Goal: Information Seeking & Learning: Learn about a topic

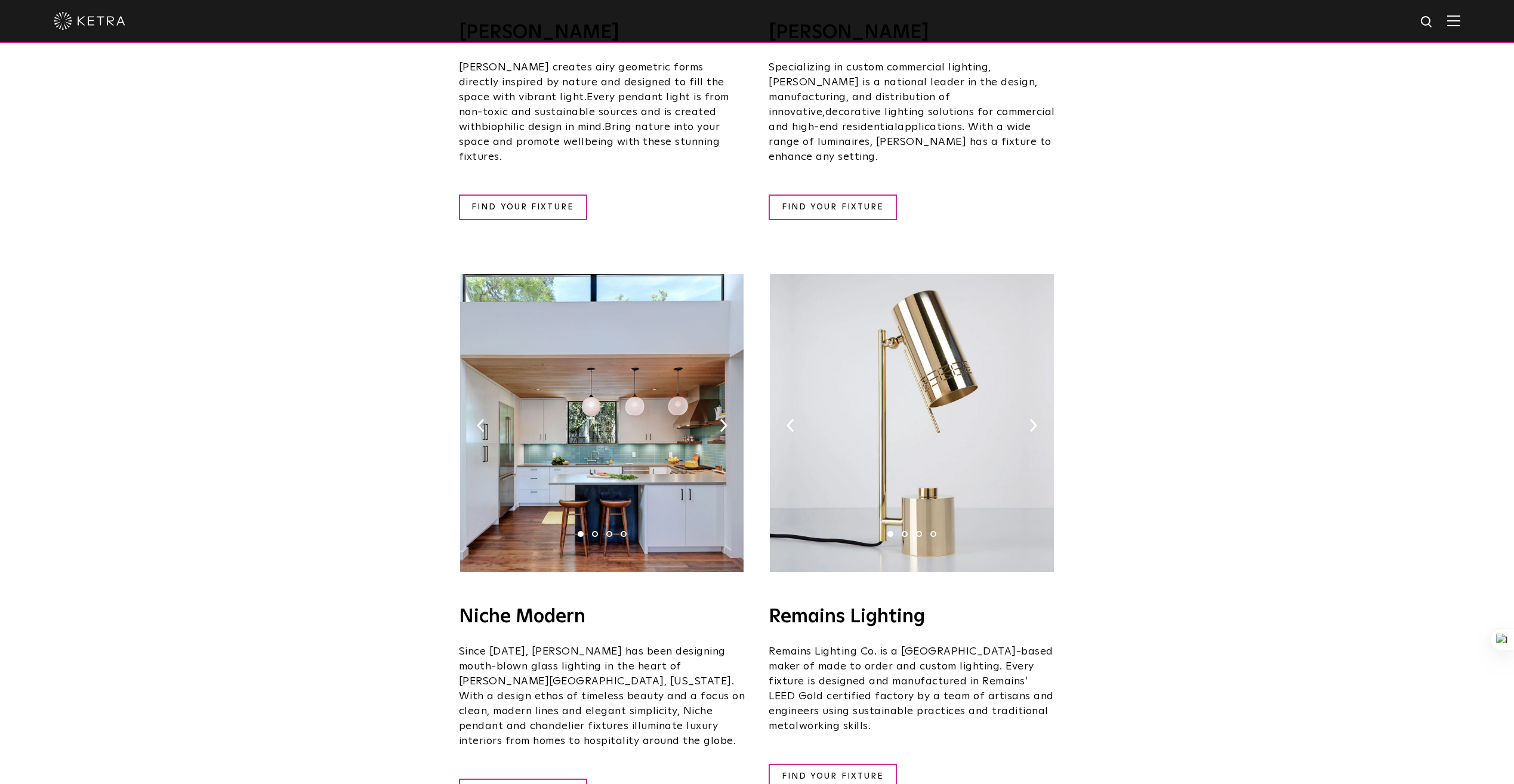
scroll to position [1202, 0]
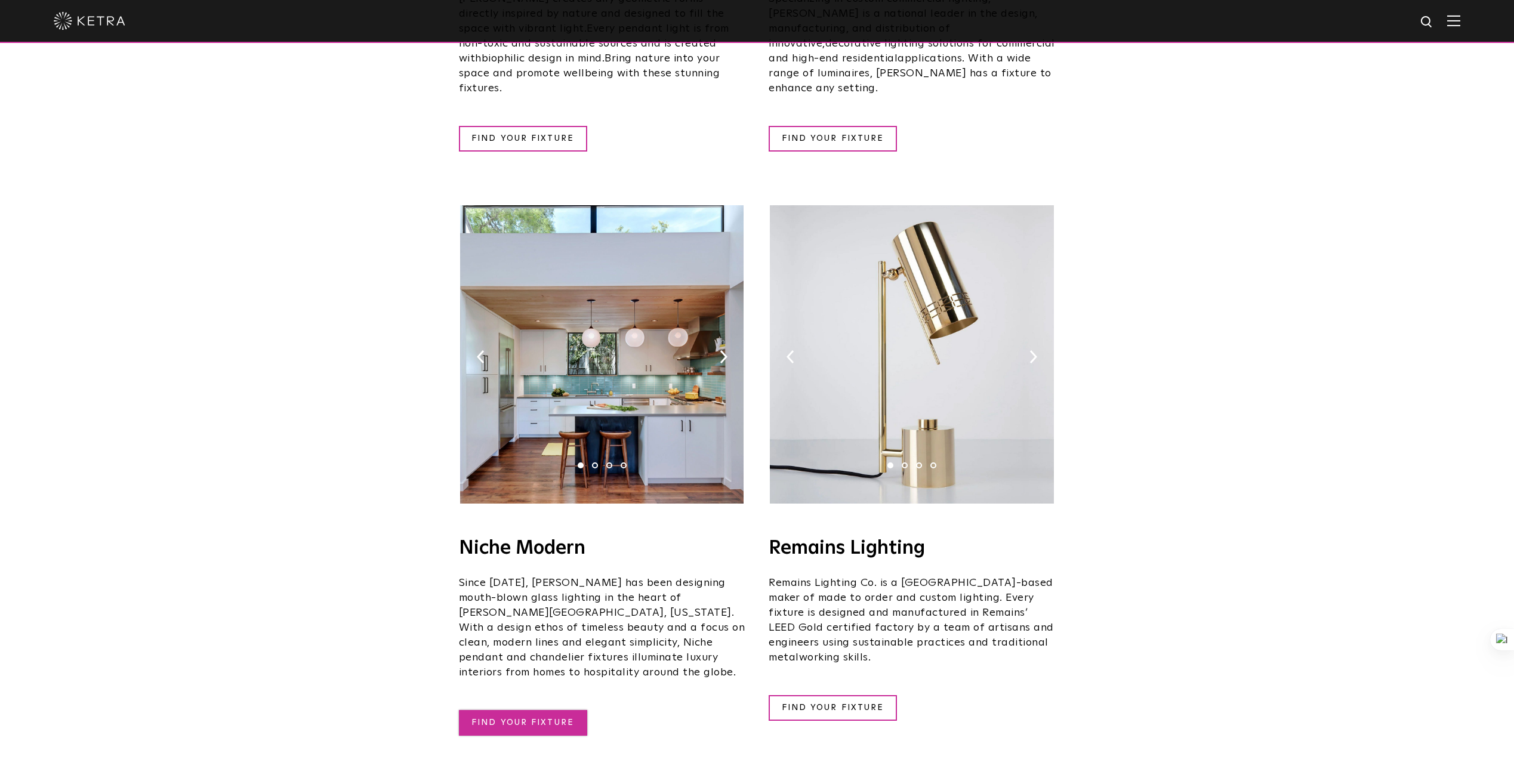
drag, startPoint x: 805, startPoint y: 668, endPoint x: 521, endPoint y: 675, distance: 284.1
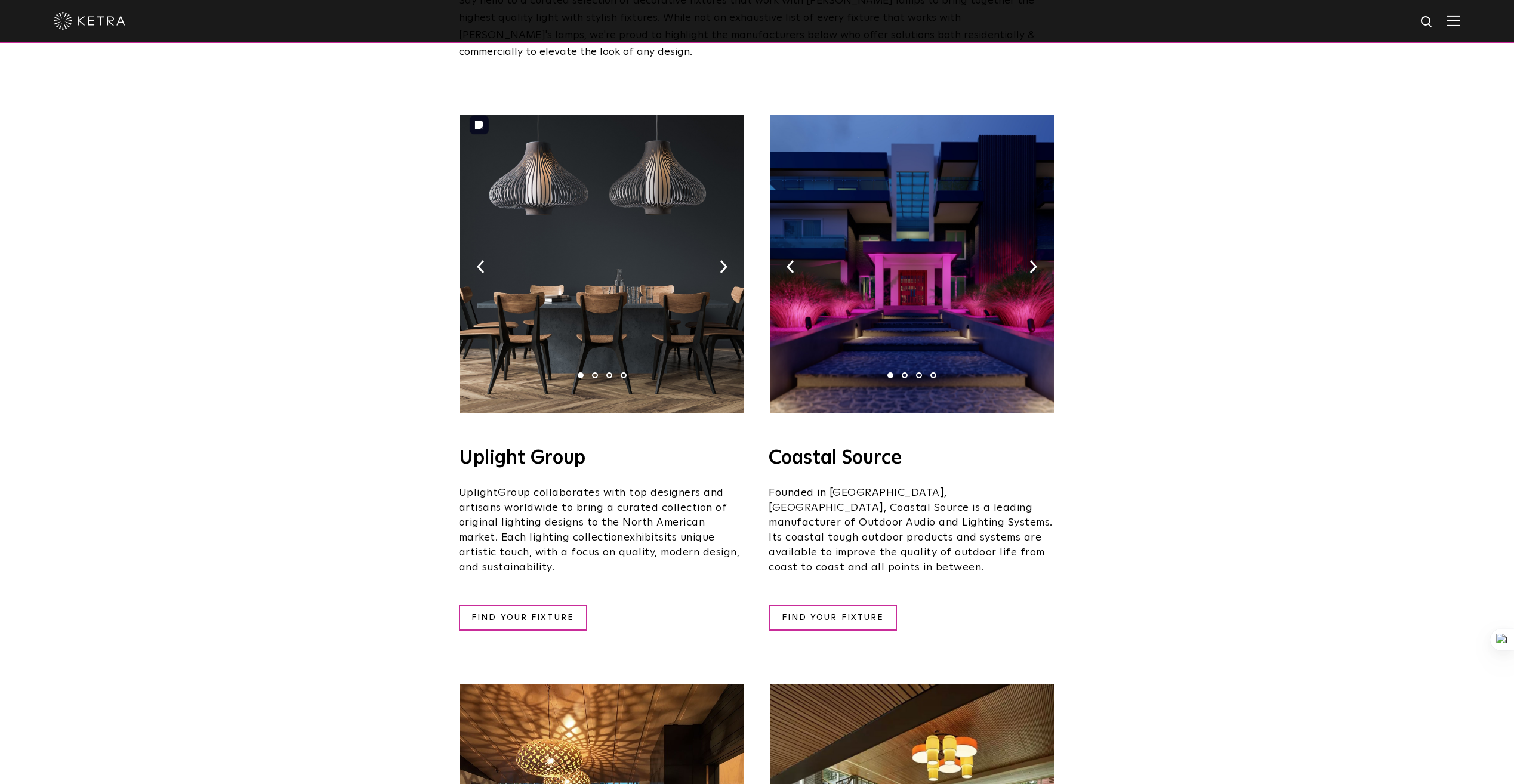
scroll to position [139, 0]
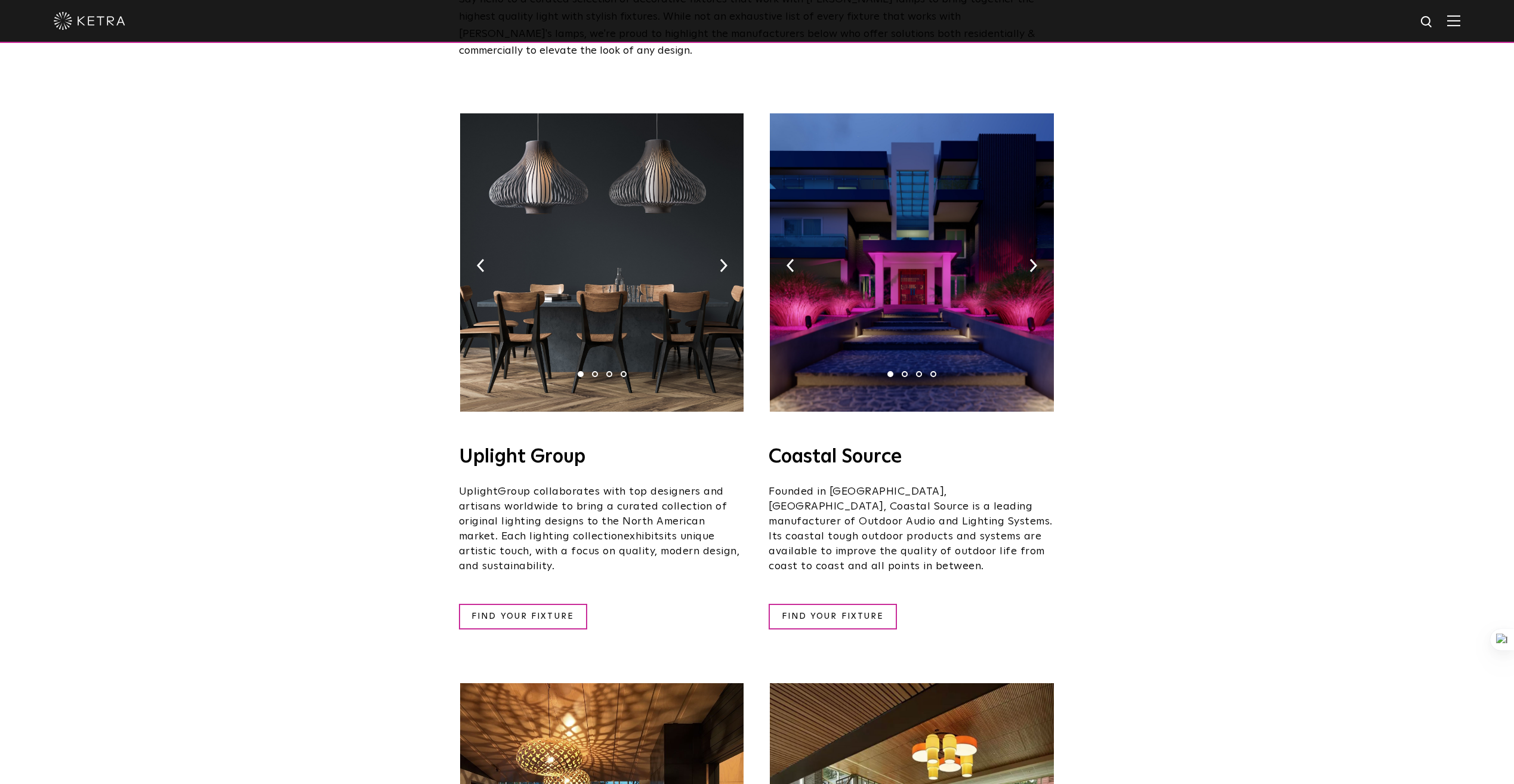
drag, startPoint x: 604, startPoint y: 442, endPoint x: 459, endPoint y: 433, distance: 145.3
click at [459, 447] on h4 "Uplight Group" at bounding box center [602, 456] width 286 height 19
copy h4 "Uplight Group"
drag, startPoint x: 770, startPoint y: 437, endPoint x: 908, endPoint y: 433, distance: 138.1
click at [908, 447] on h4 "Coastal Source" at bounding box center [912, 456] width 286 height 19
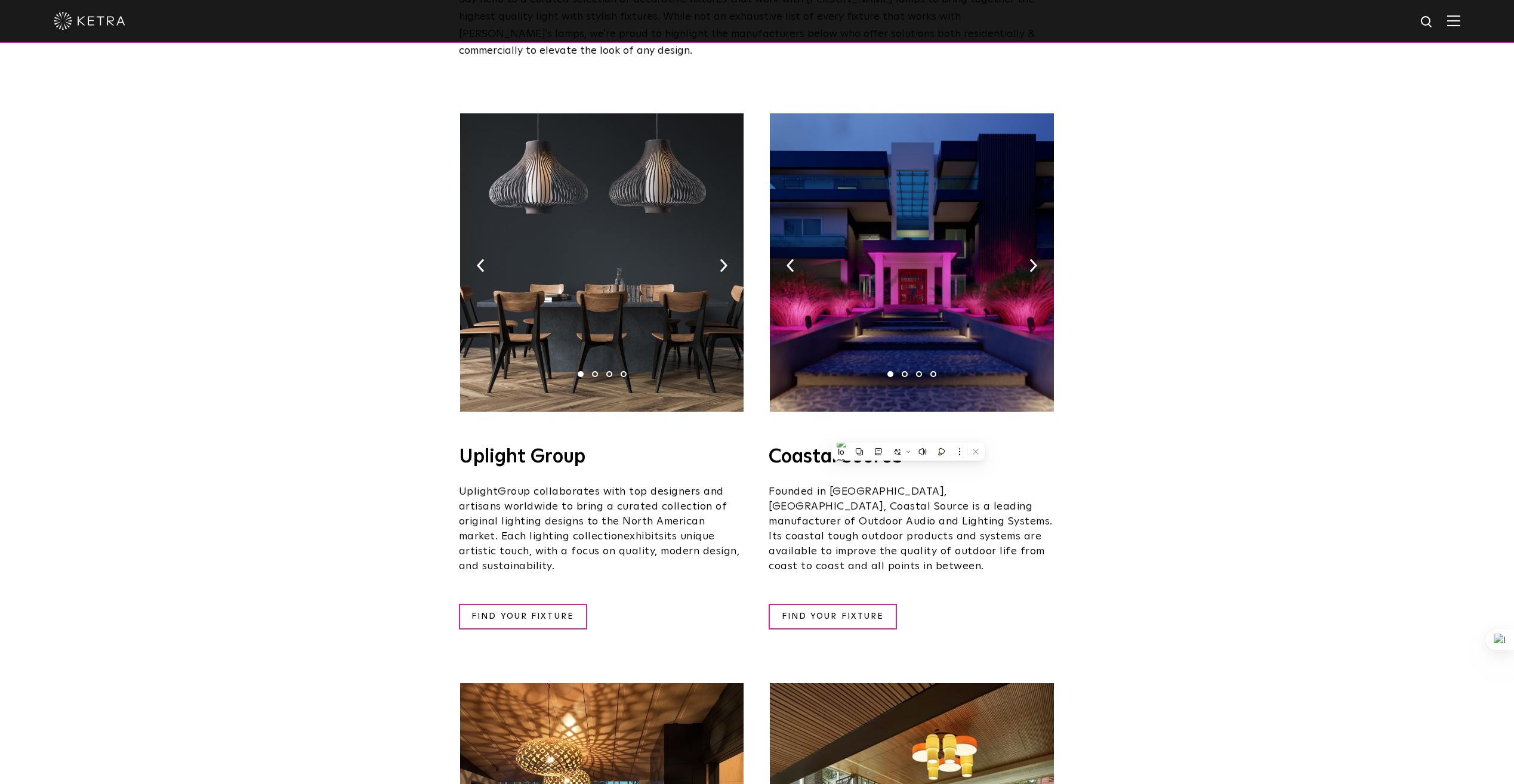
copy h4 "Coastal Source"
click at [819, 604] on link "FIND YOUR FIXTURE" at bounding box center [833, 617] width 129 height 26
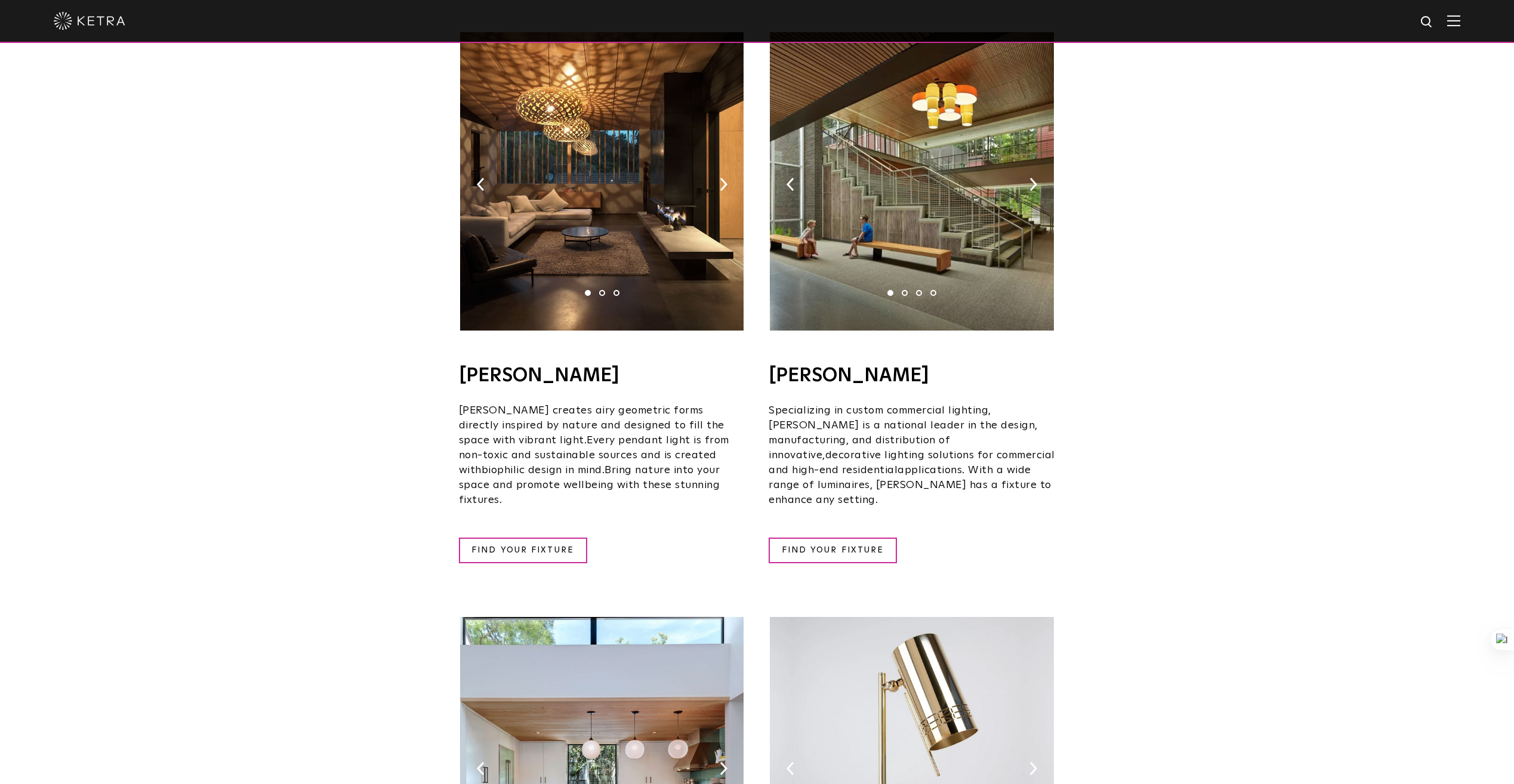
scroll to position [791, 0]
click at [721, 176] on img at bounding box center [723, 183] width 7 height 13
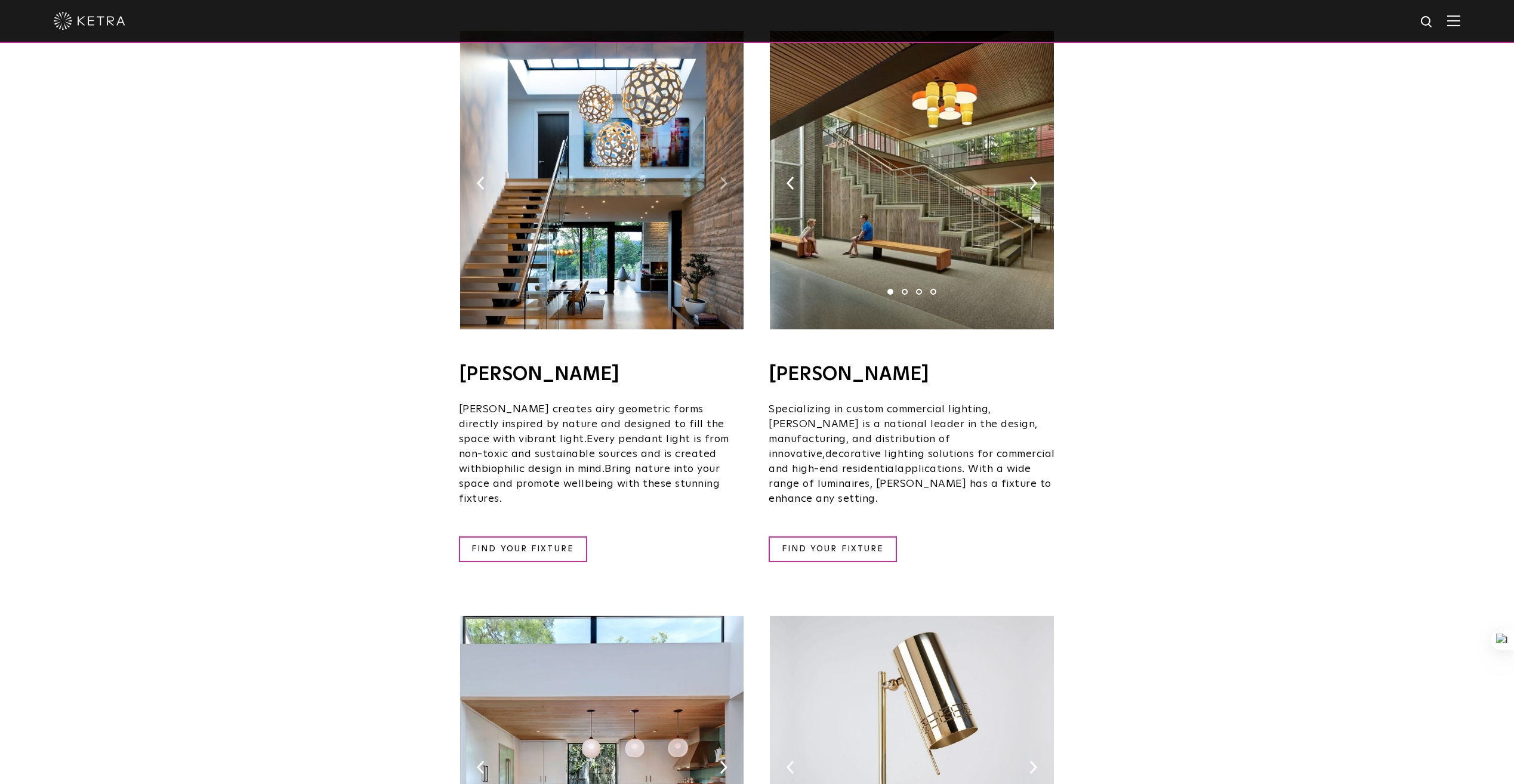
click at [721, 176] on img at bounding box center [723, 183] width 7 height 13
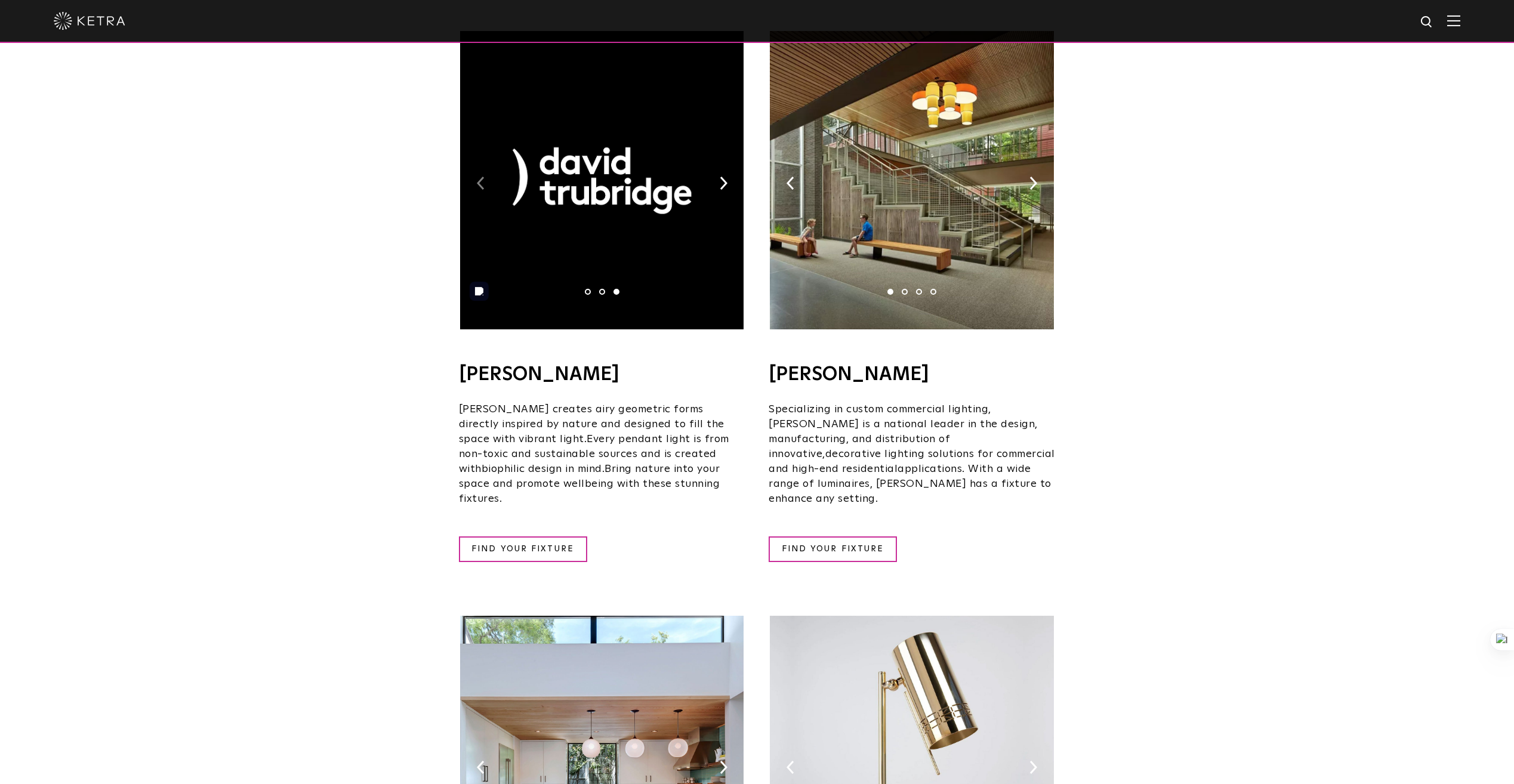
click at [481, 176] on img at bounding box center [480, 183] width 7 height 13
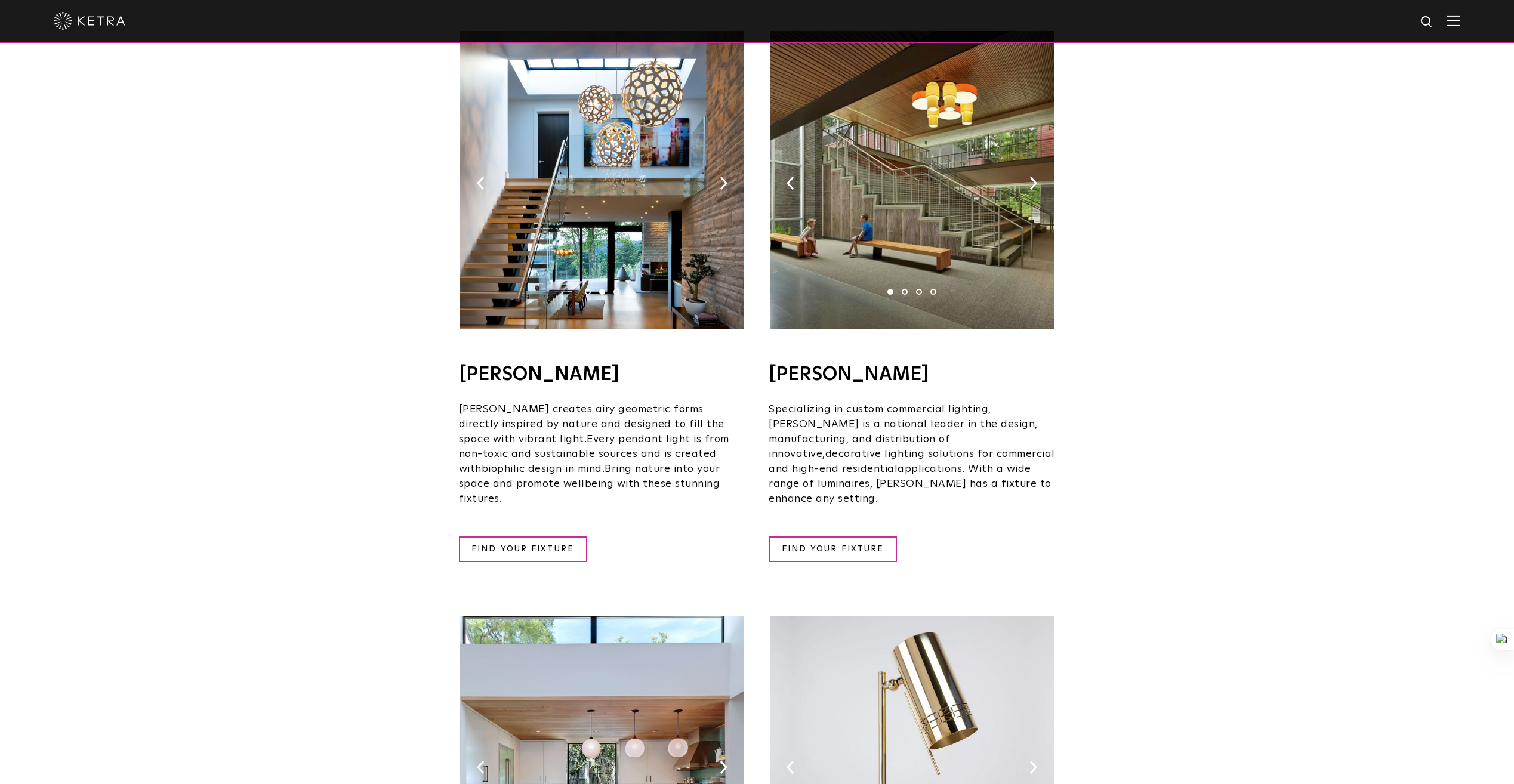
drag, startPoint x: 608, startPoint y: 355, endPoint x: 460, endPoint y: 355, distance: 148.0
click at [460, 365] on h4 "[PERSON_NAME]" at bounding box center [602, 375] width 286 height 19
copy h4 "[PERSON_NAME]"
drag, startPoint x: 846, startPoint y: 355, endPoint x: 771, endPoint y: 352, distance: 75.1
click at [771, 365] on h4 "[PERSON_NAME]" at bounding box center [912, 375] width 286 height 19
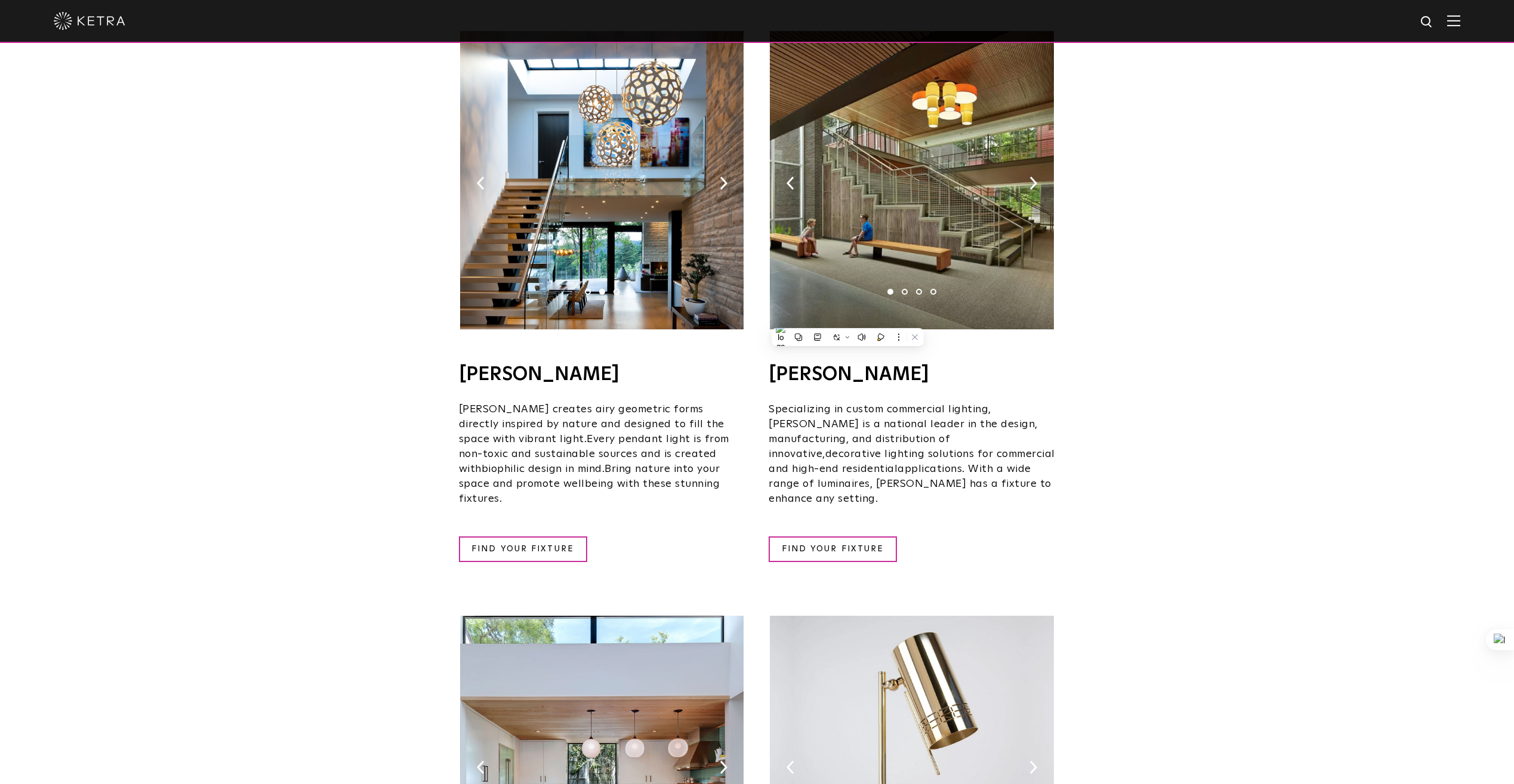
copy h4 "[PERSON_NAME]"
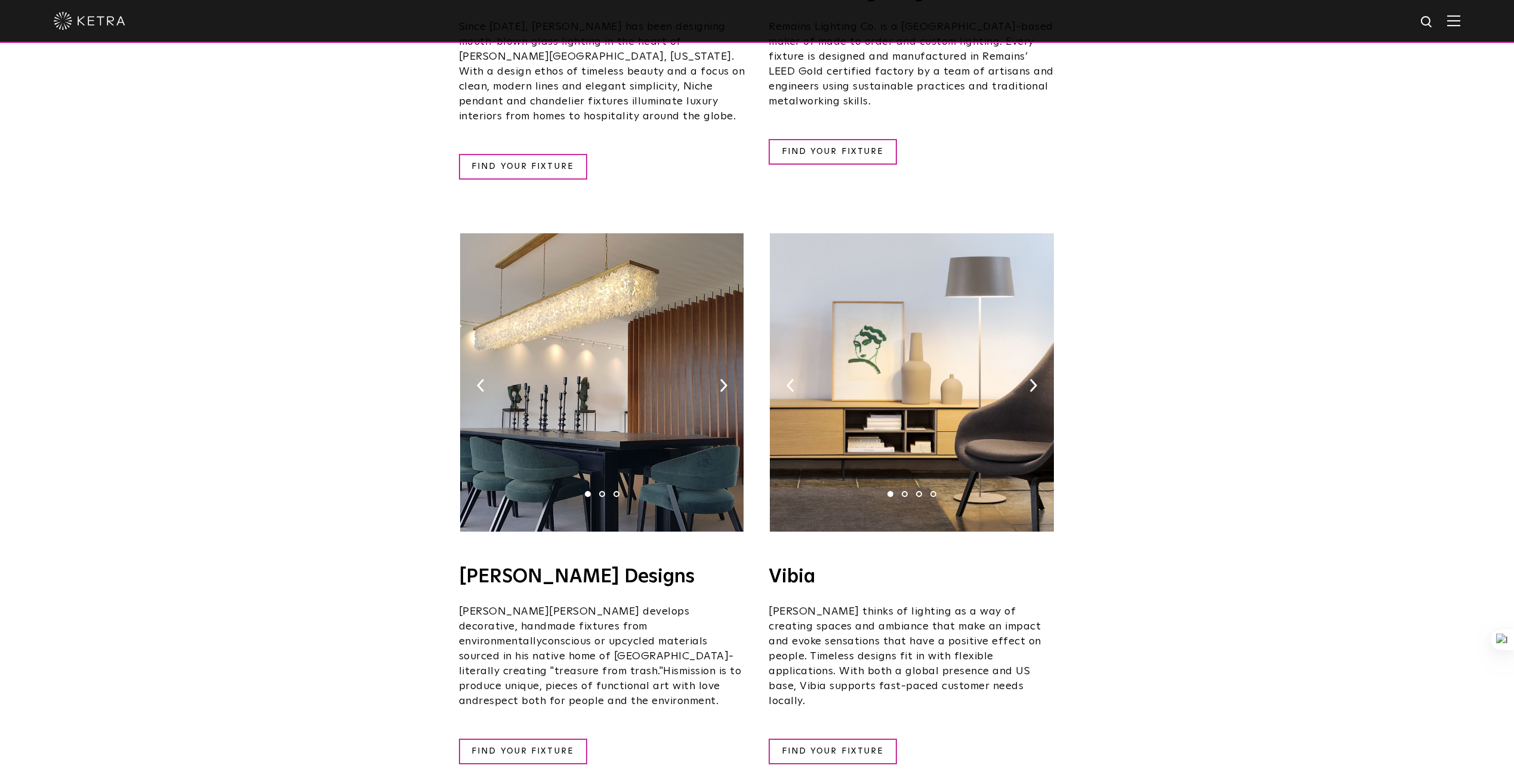
scroll to position [1755, 0]
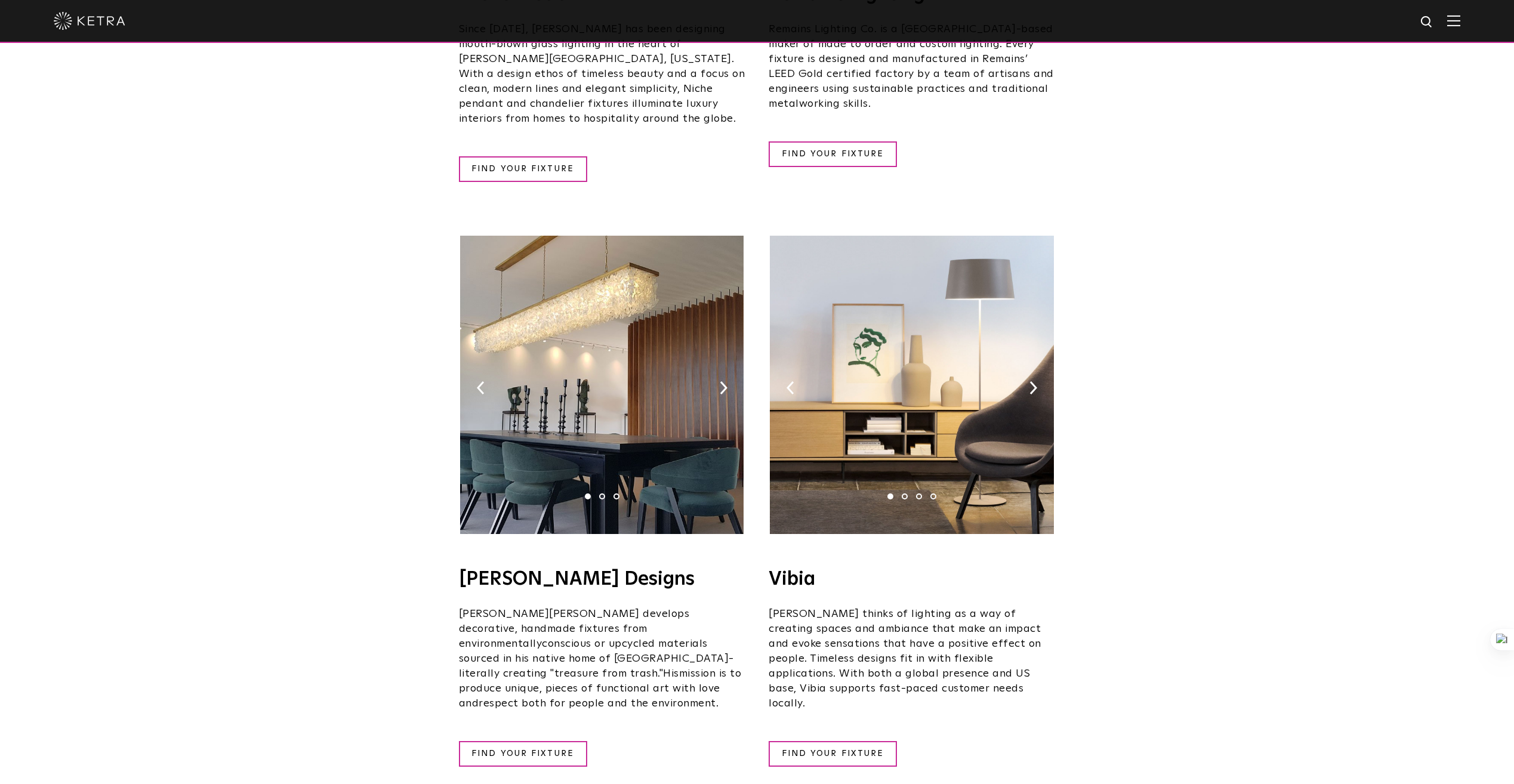
drag, startPoint x: 660, startPoint y: 522, endPoint x: 461, endPoint y: 531, distance: 199.2
click at [461, 570] on h4 "[PERSON_NAME] Designs​" at bounding box center [602, 579] width 286 height 19
copy h4 "[PERSON_NAME] Designs"
click at [1030, 381] on img at bounding box center [1033, 387] width 7 height 13
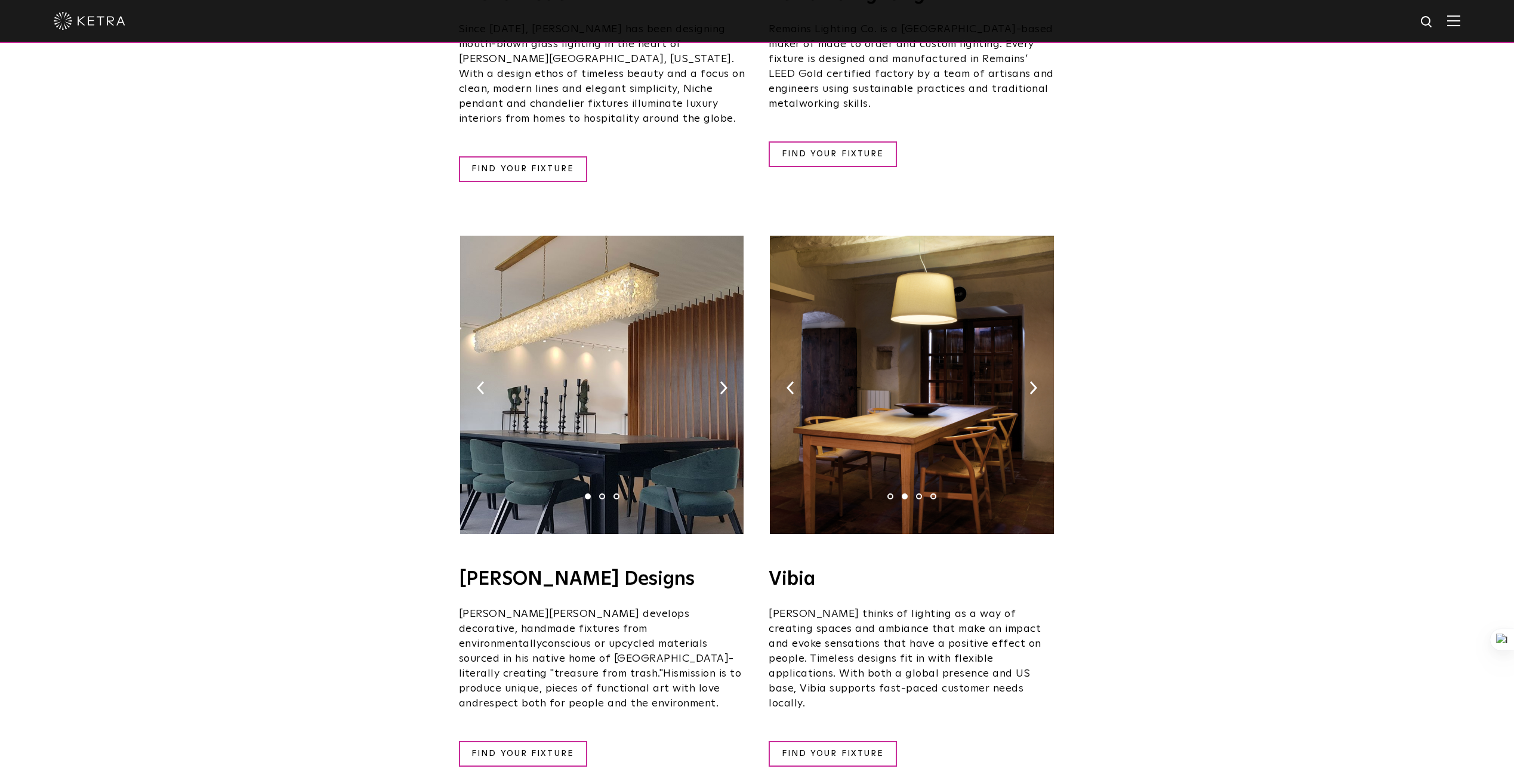
drag, startPoint x: 1030, startPoint y: 330, endPoint x: 1098, endPoint y: 304, distance: 72.8
click at [1033, 381] on img at bounding box center [1033, 387] width 7 height 13
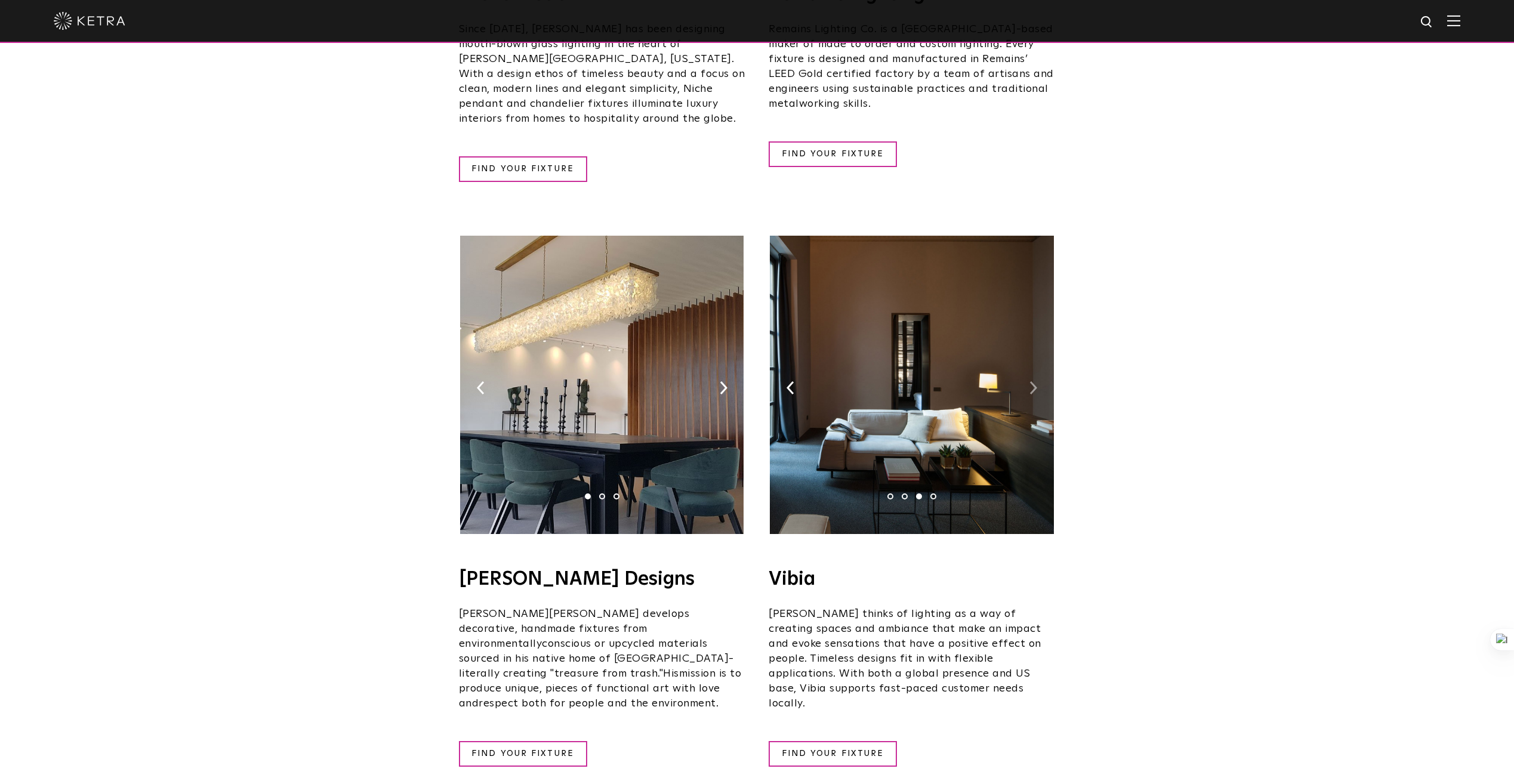
click at [1033, 381] on img at bounding box center [1033, 387] width 7 height 13
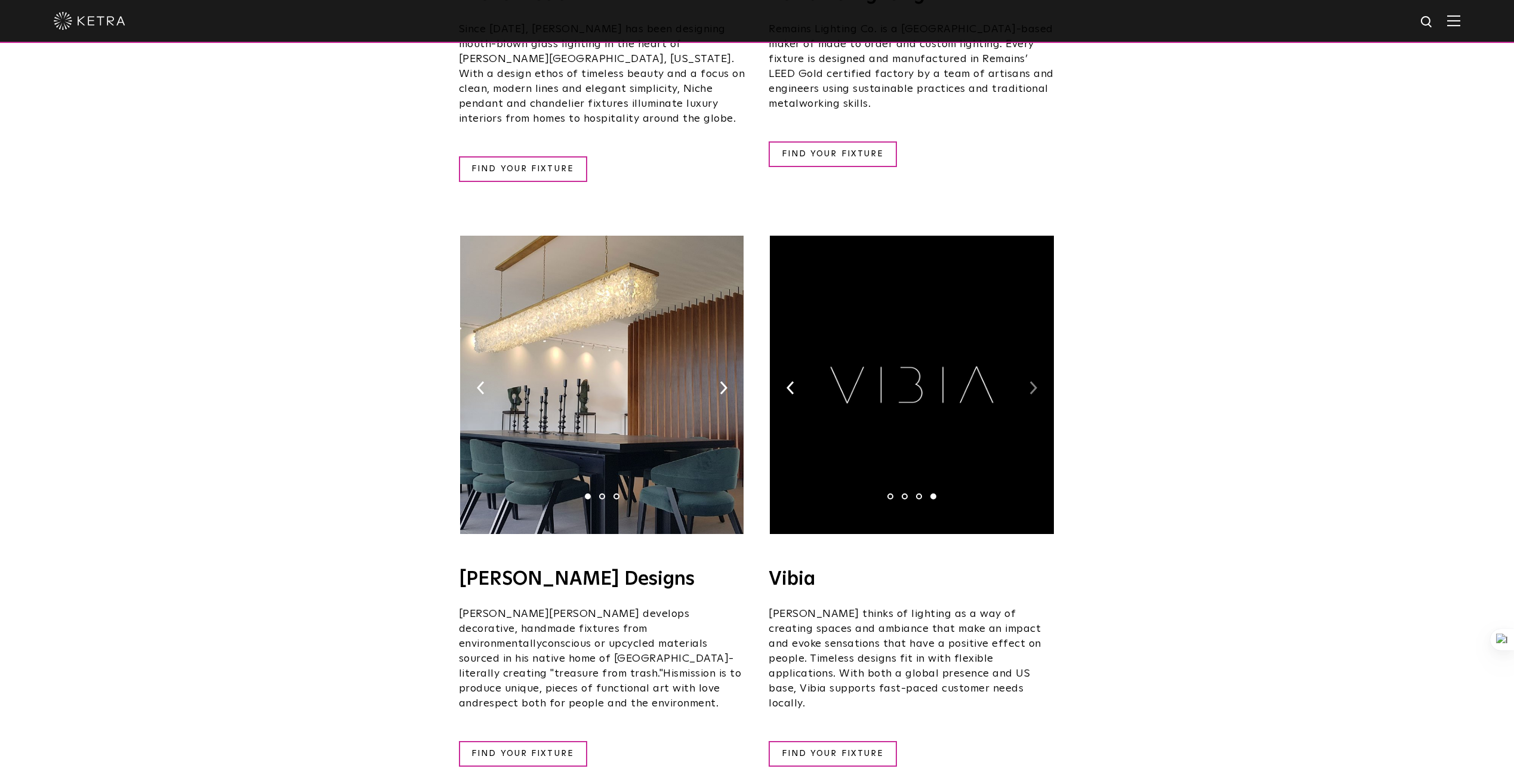
click at [1033, 381] on img at bounding box center [1033, 387] width 7 height 13
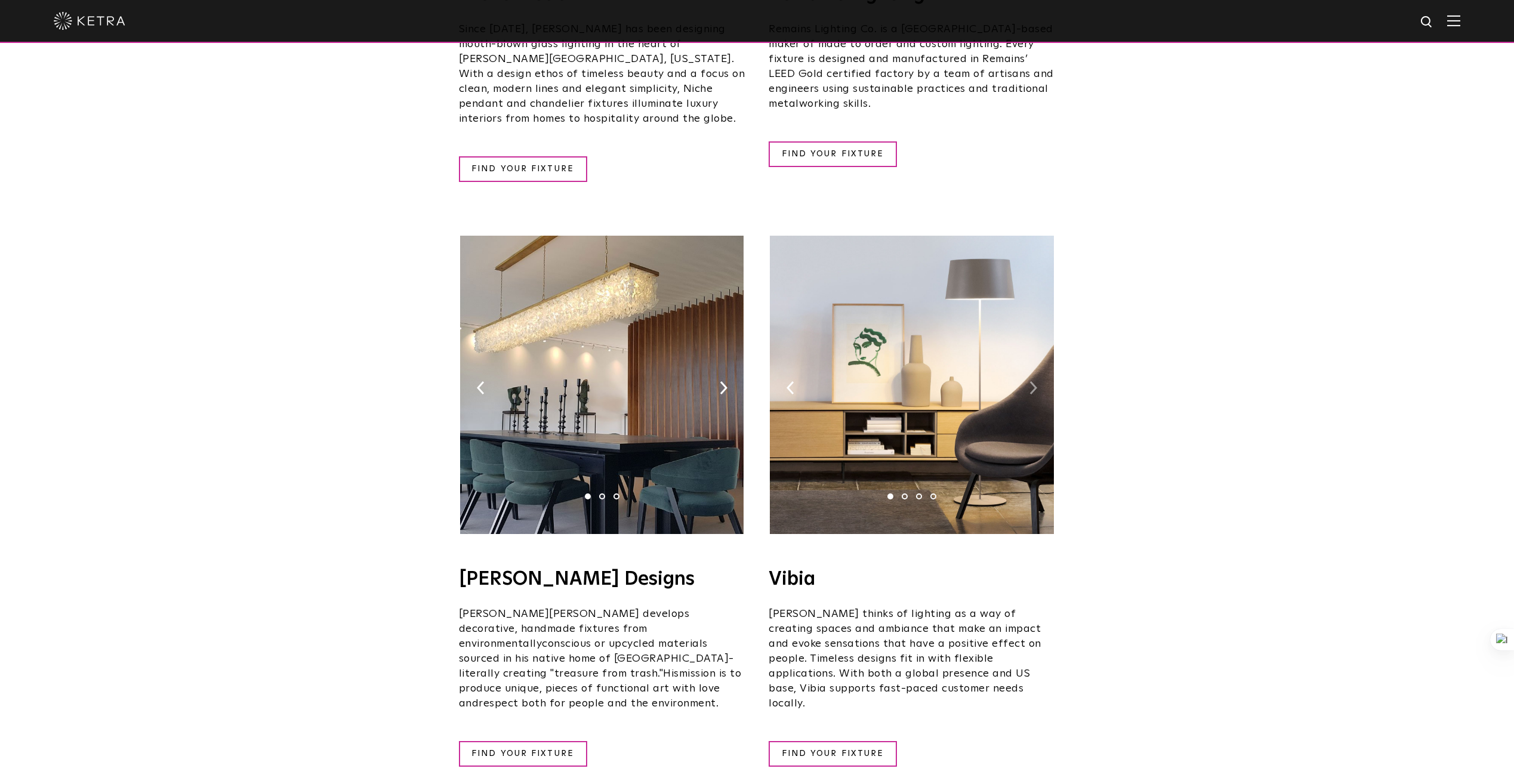
click at [1033, 381] on img at bounding box center [1033, 387] width 7 height 13
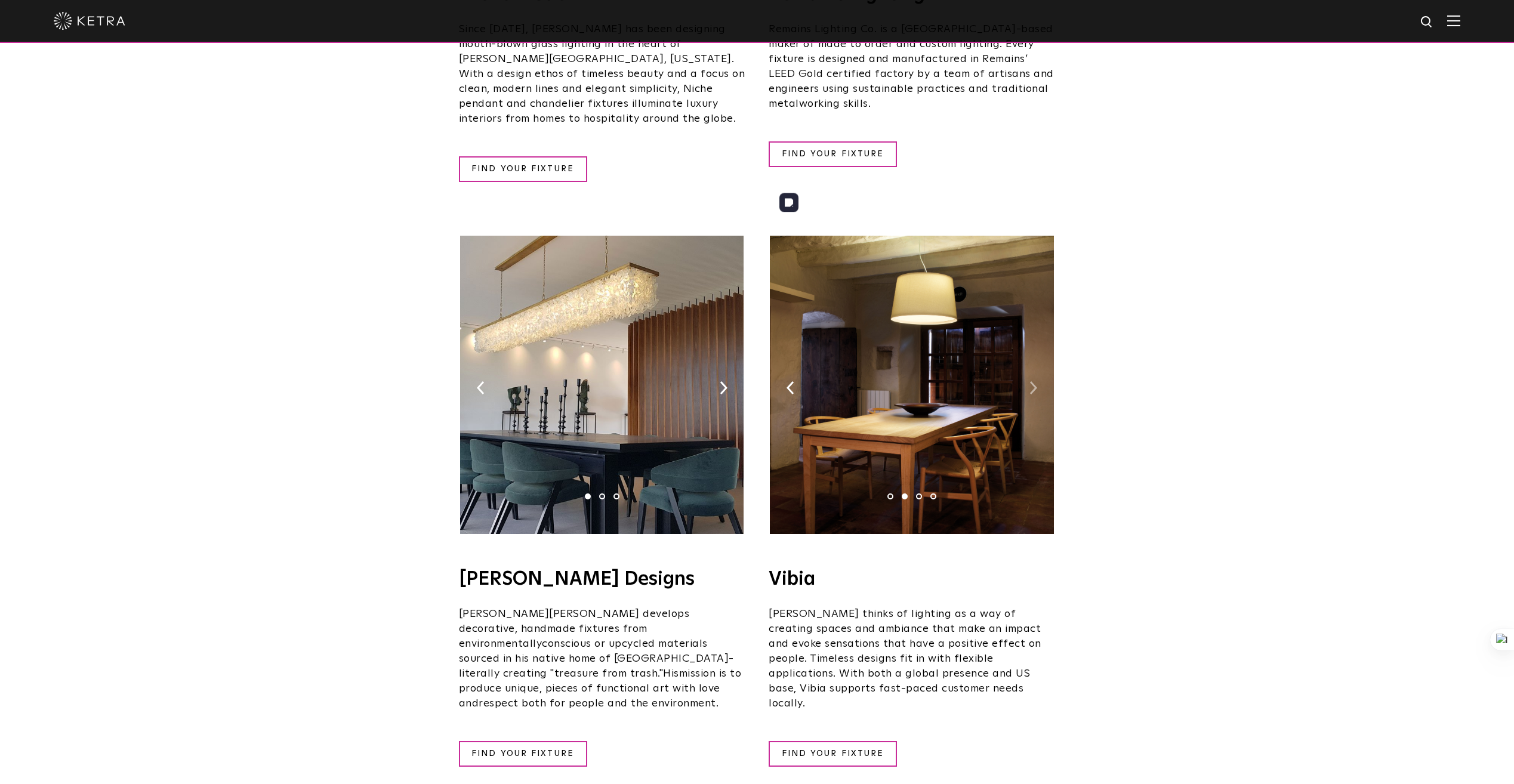
click at [1035, 381] on img at bounding box center [1033, 387] width 7 height 13
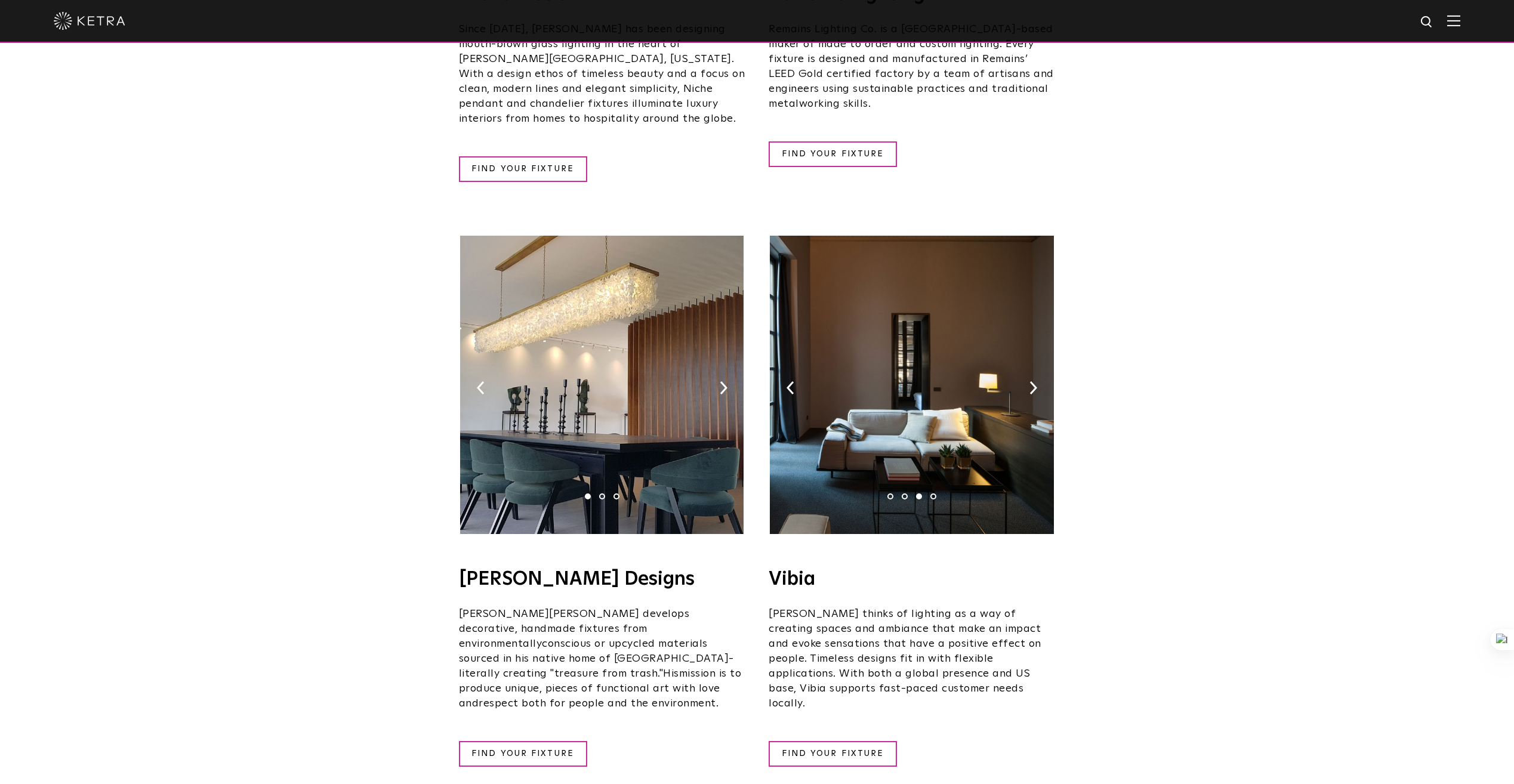
drag, startPoint x: 817, startPoint y: 524, endPoint x: 769, endPoint y: 524, distance: 48.0
click at [769, 570] on h4 "Vibia" at bounding box center [912, 579] width 286 height 19
copy h4 "Vibia"
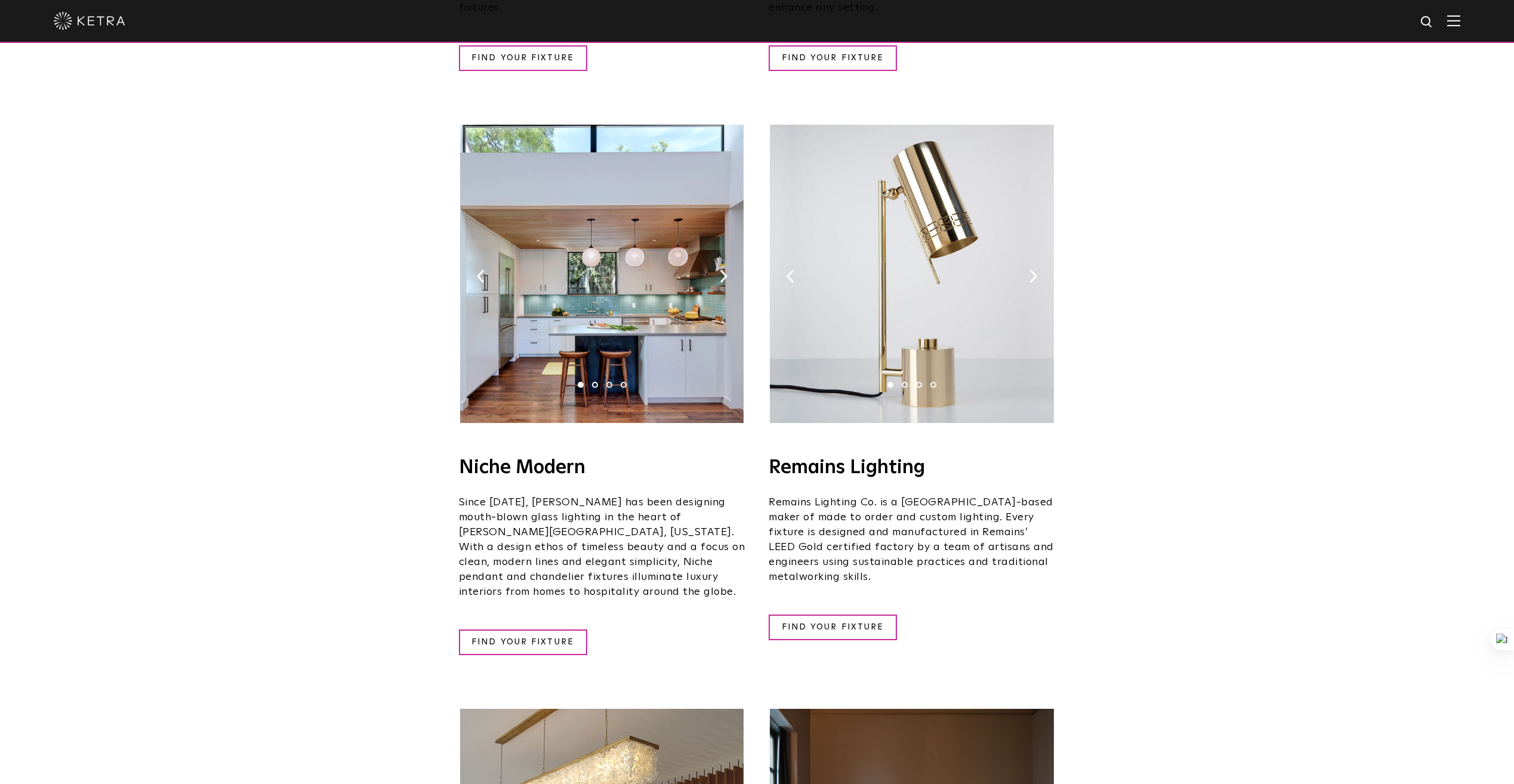
scroll to position [1282, 0]
drag, startPoint x: 769, startPoint y: 432, endPoint x: 941, endPoint y: 431, distance: 172.0
click at [941, 459] on h4 "Remains Lighting​" at bounding box center [912, 468] width 286 height 19
copy h4 "Remains Lighting​"
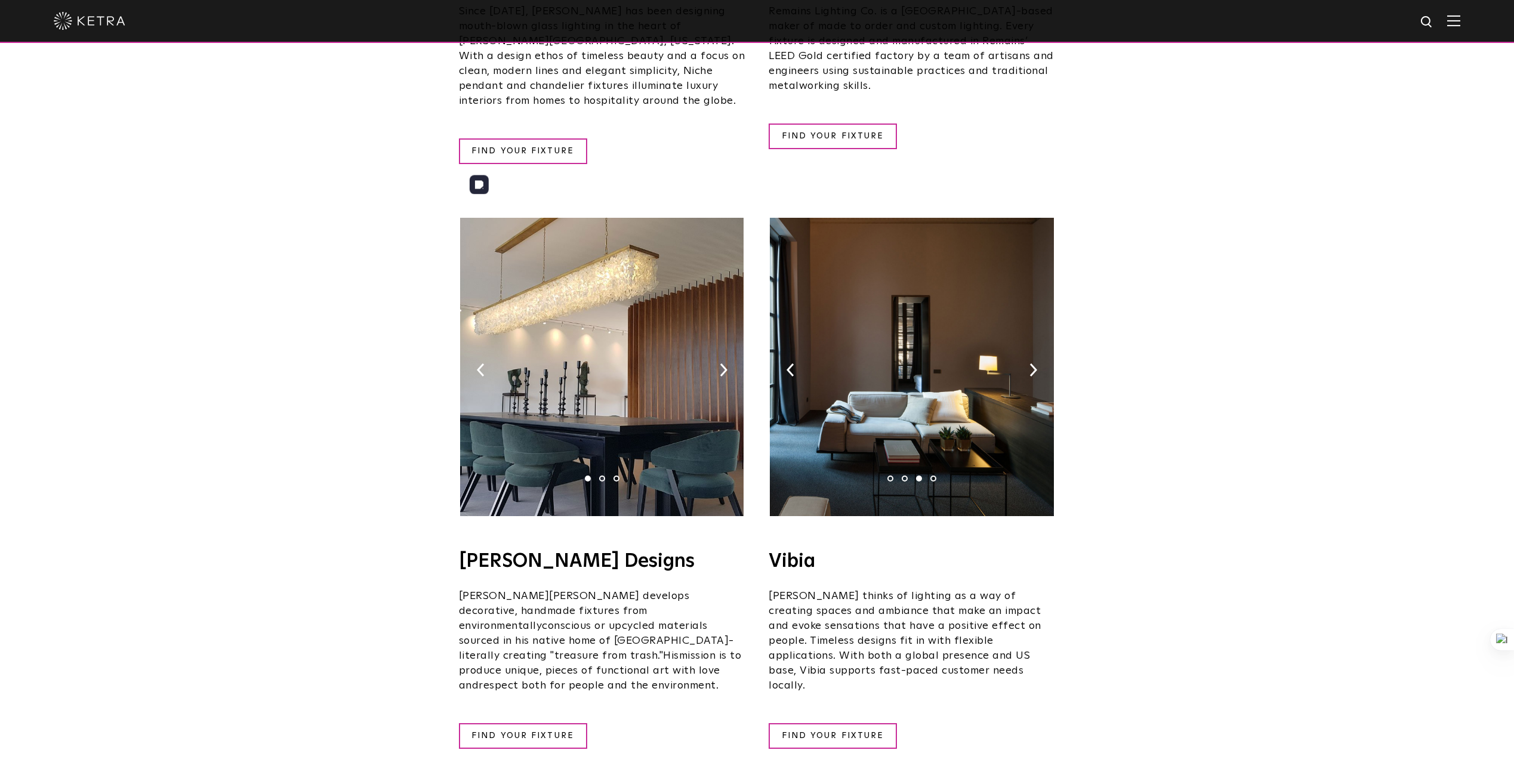
scroll to position [1774, 0]
drag, startPoint x: 815, startPoint y: 507, endPoint x: 761, endPoint y: 508, distance: 54.0
copy div "Vibia 1 2 3 4 Vibia"
click at [1026, 316] on img at bounding box center [911, 366] width 284 height 298
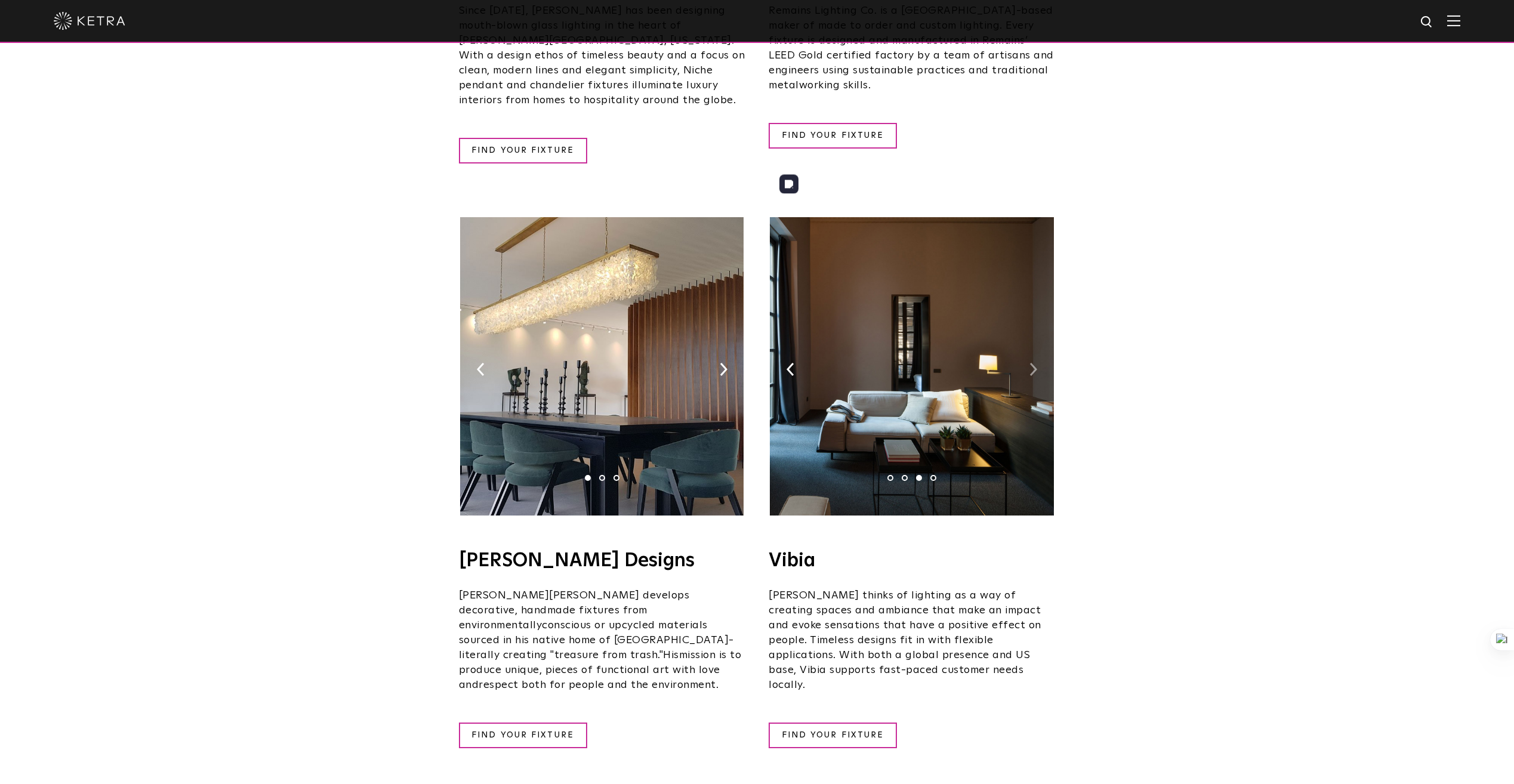
click at [1036, 363] on img at bounding box center [1033, 369] width 7 height 13
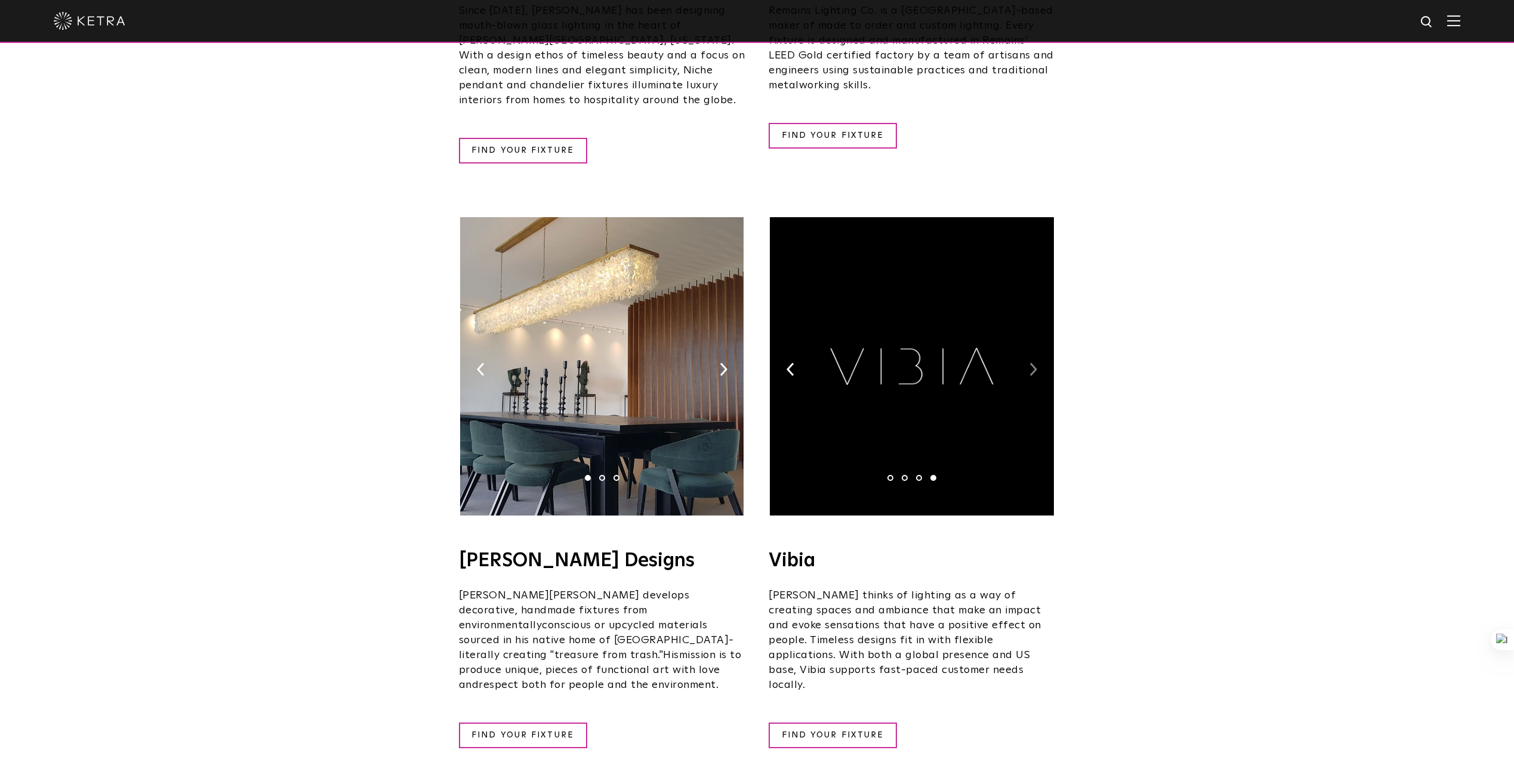
click at [1036, 363] on img at bounding box center [1033, 369] width 7 height 13
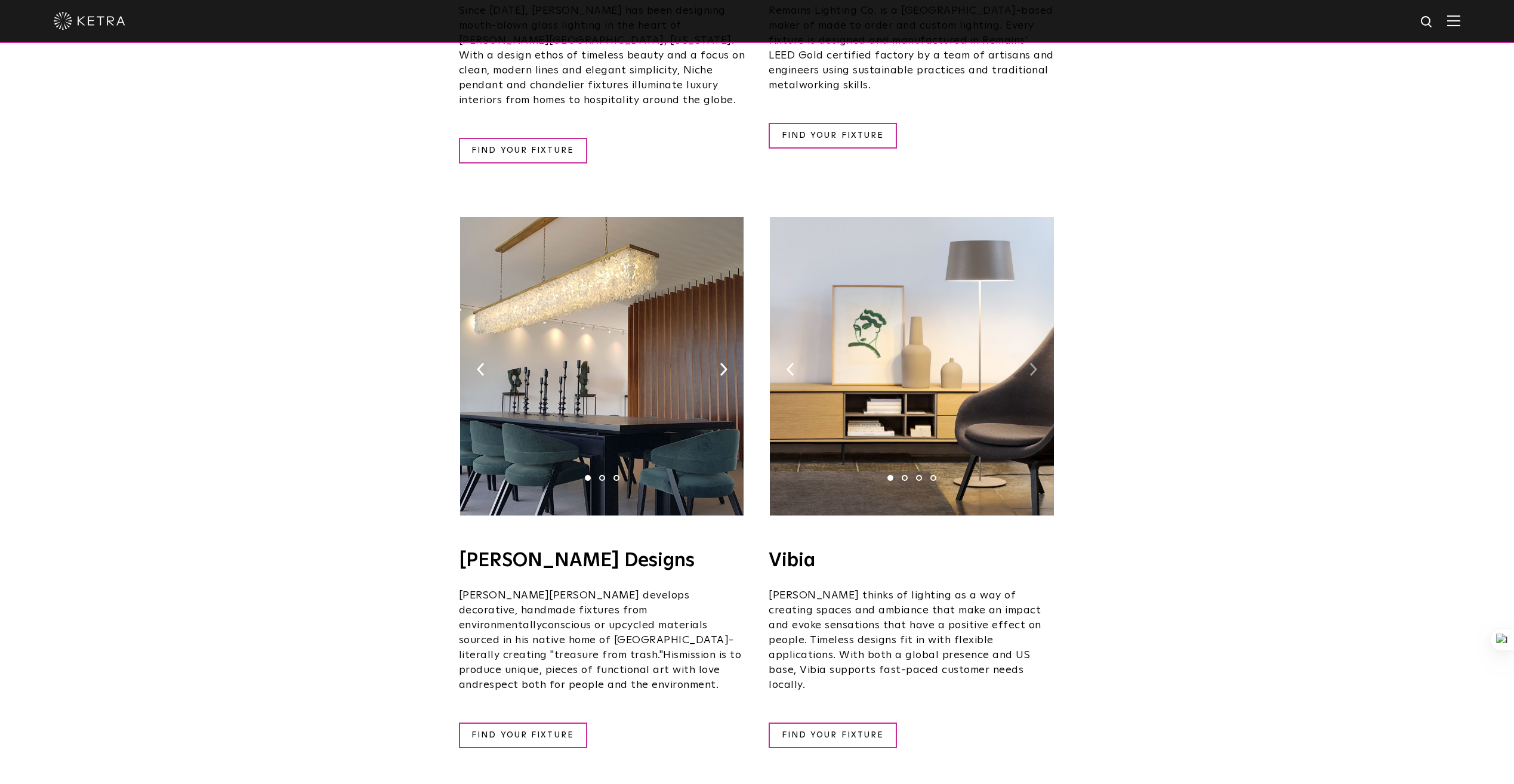
click at [1036, 363] on img at bounding box center [1033, 369] width 7 height 13
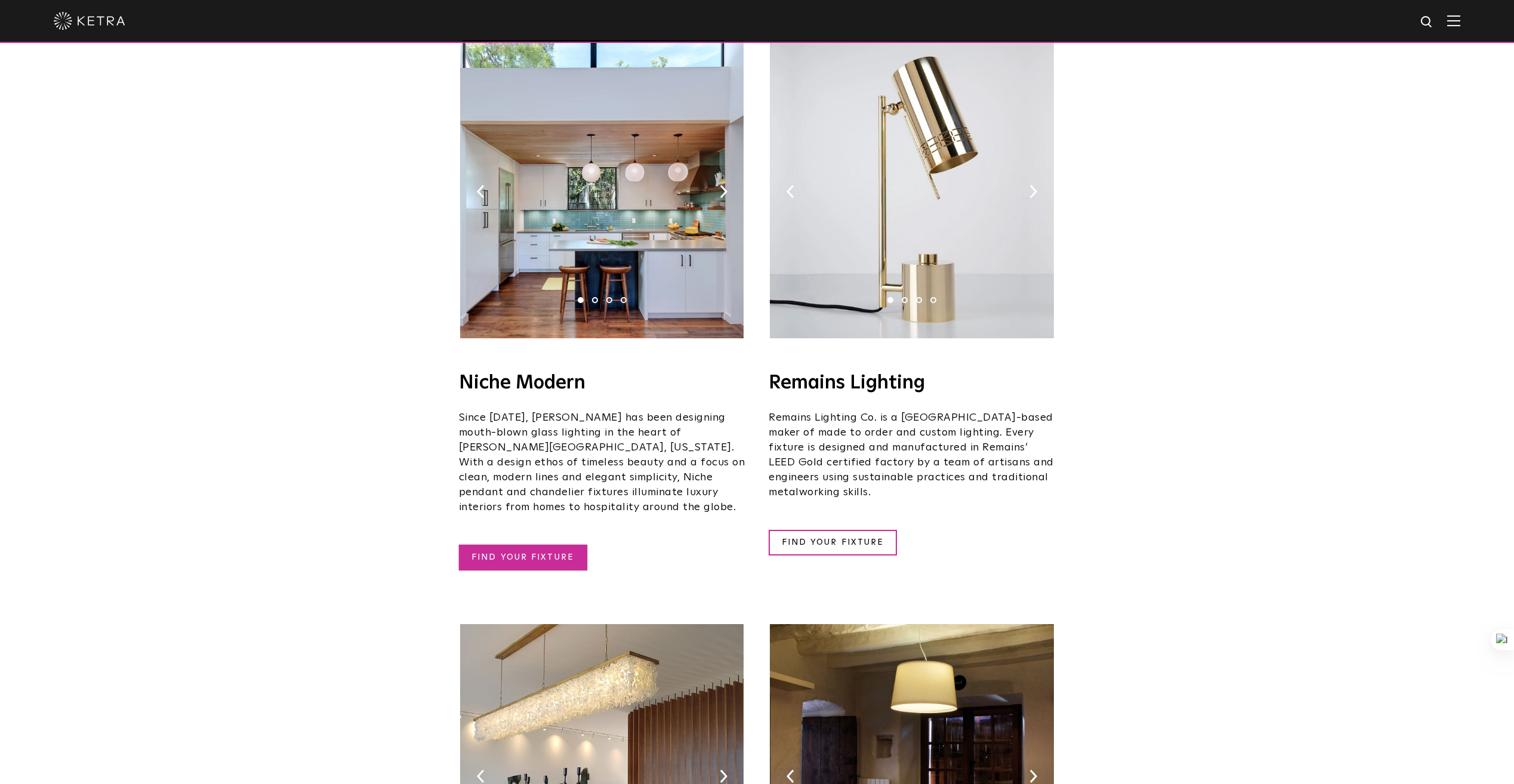
scroll to position [1364, 0]
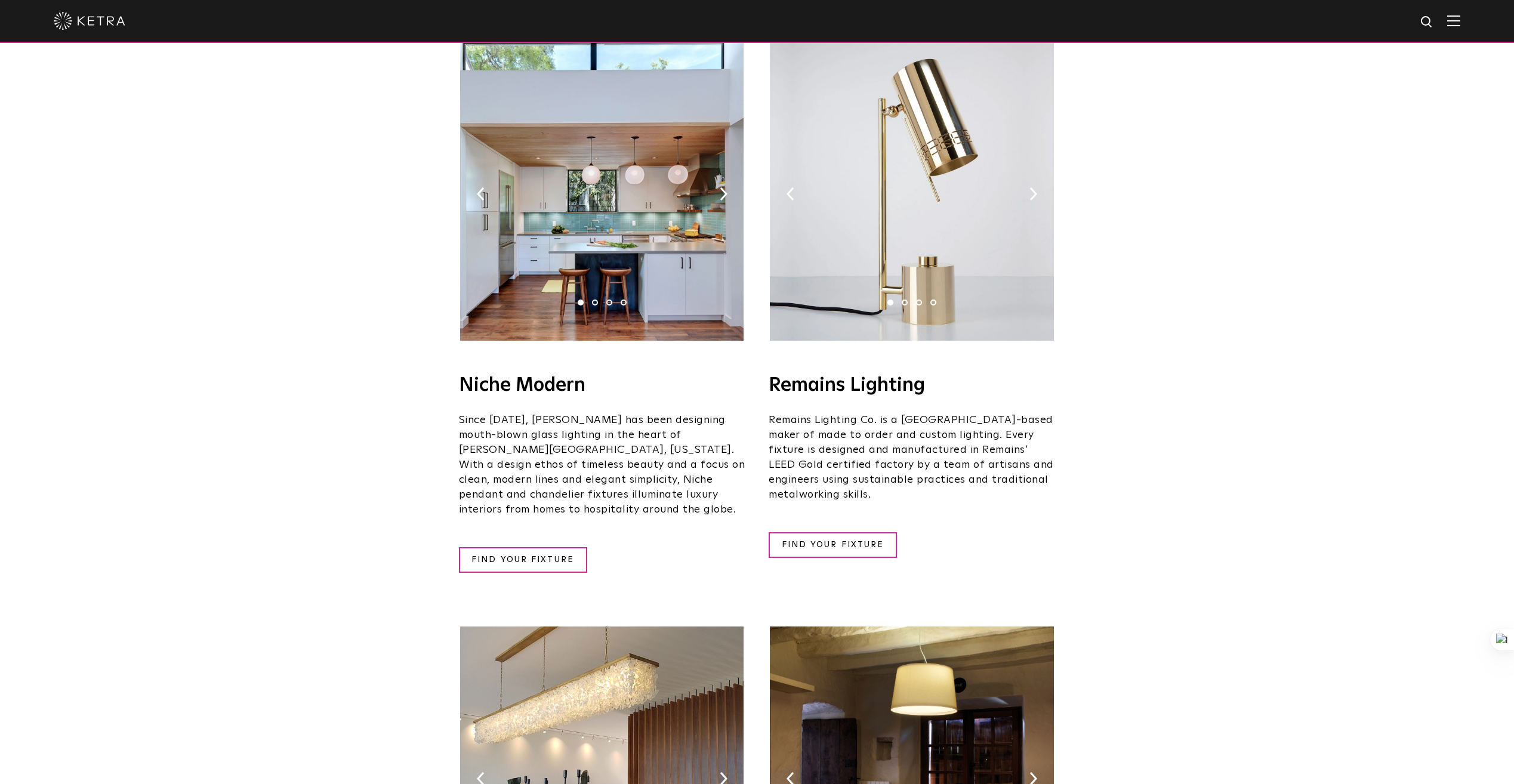
drag, startPoint x: 585, startPoint y: 350, endPoint x: 462, endPoint y: 353, distance: 123.0
click at [462, 375] on h4 "Niche Modern" at bounding box center [602, 385] width 286 height 19
copy h4 "Niche Modern"
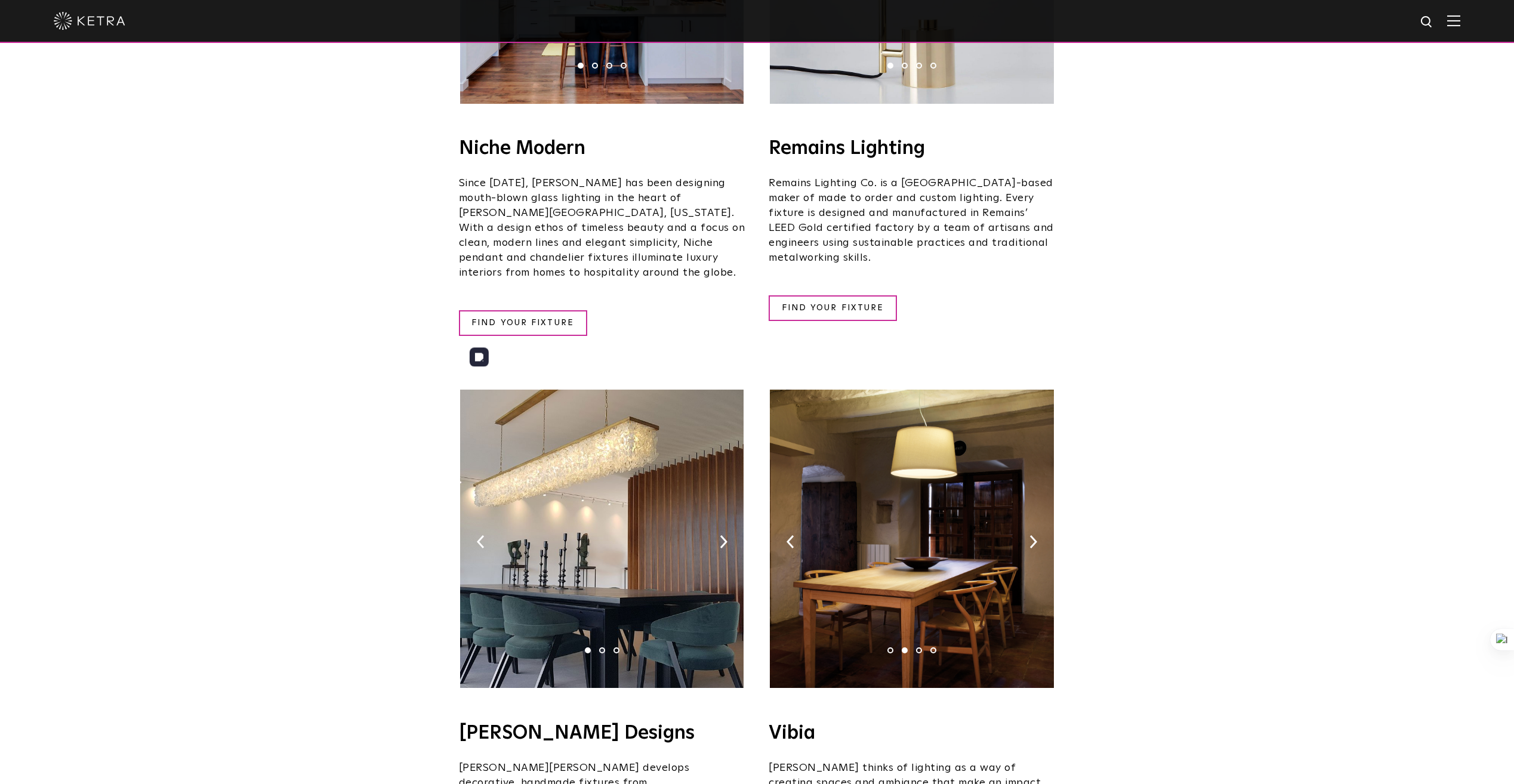
scroll to position [1600, 0]
